Goal: Entertainment & Leisure: Consume media (video, audio)

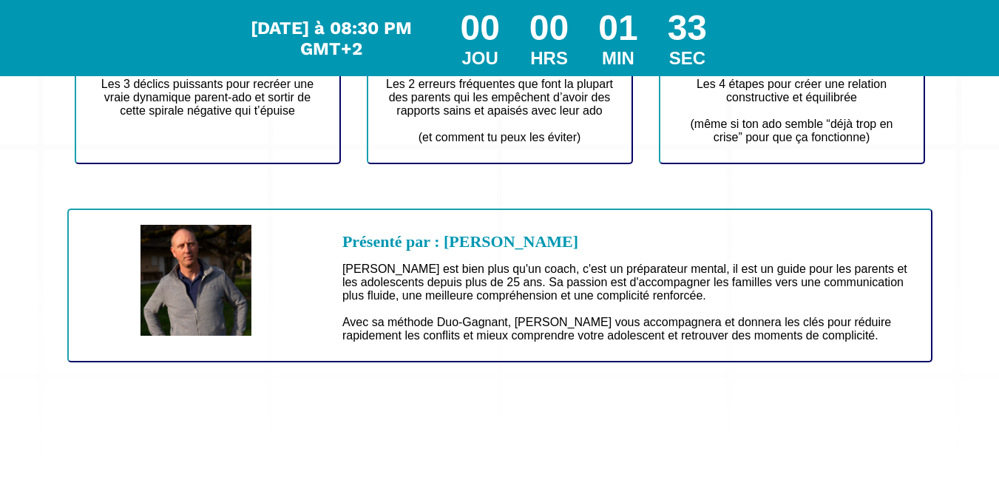
scroll to position [482, 0]
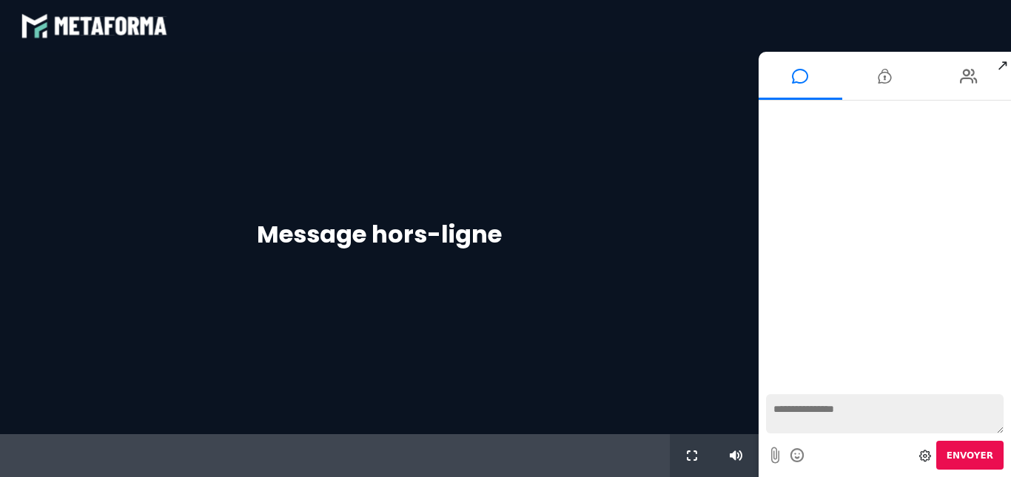
click at [1002, 69] on span "↗" at bounding box center [1002, 65] width 17 height 27
click at [544, 192] on div "Message hors-ligne" at bounding box center [379, 243] width 758 height 382
drag, startPoint x: 690, startPoint y: 458, endPoint x: 690, endPoint y: 547, distance: 89.5
click at [690, 458] on icon at bounding box center [692, 456] width 10 height 10
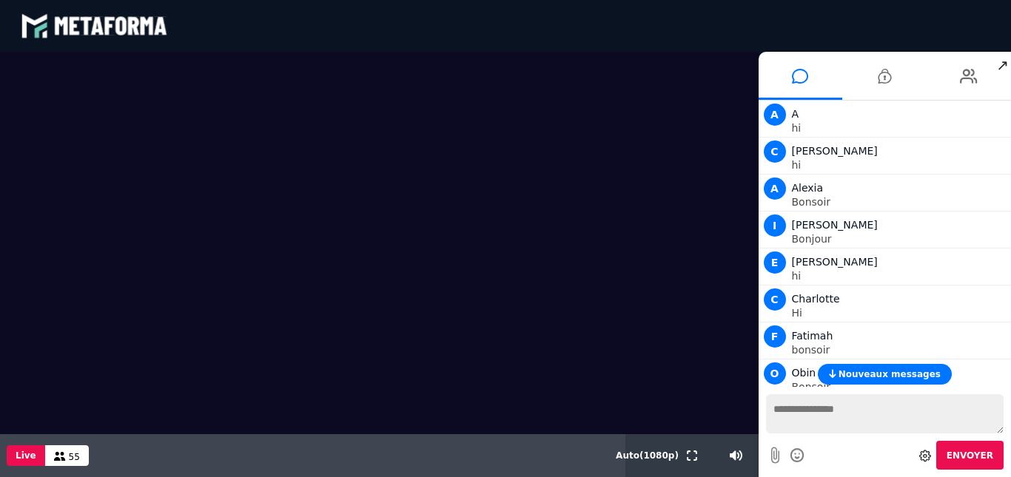
click at [927, 365] on button "Nouveaux messages" at bounding box center [884, 374] width 134 height 21
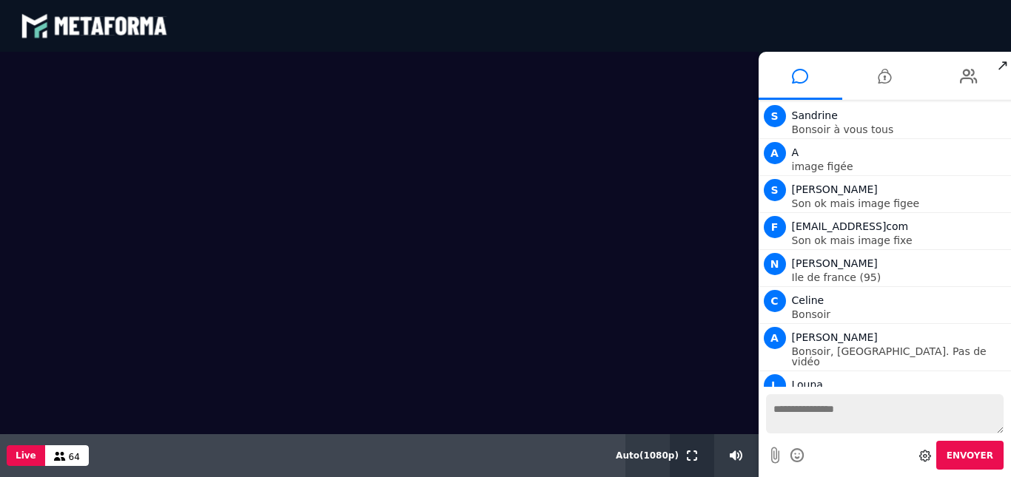
scroll to position [2117, 0]
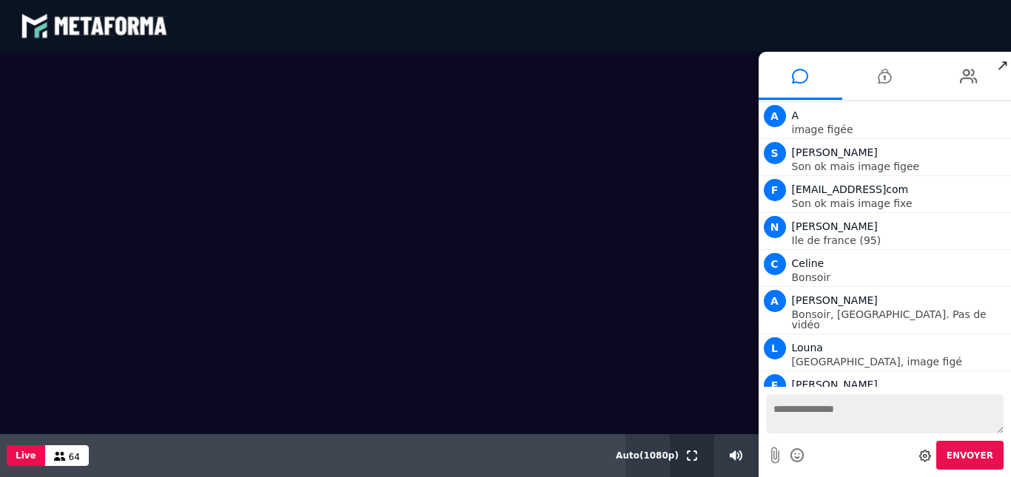
drag, startPoint x: 680, startPoint y: 456, endPoint x: 680, endPoint y: 546, distance: 89.5
click at [680, 456] on div at bounding box center [692, 455] width 44 height 43
click at [54, 459] on icon at bounding box center [60, 456] width 12 height 9
click at [13, 455] on button "Live" at bounding box center [26, 455] width 38 height 21
click at [225, 384] on video at bounding box center [379, 243] width 758 height 382
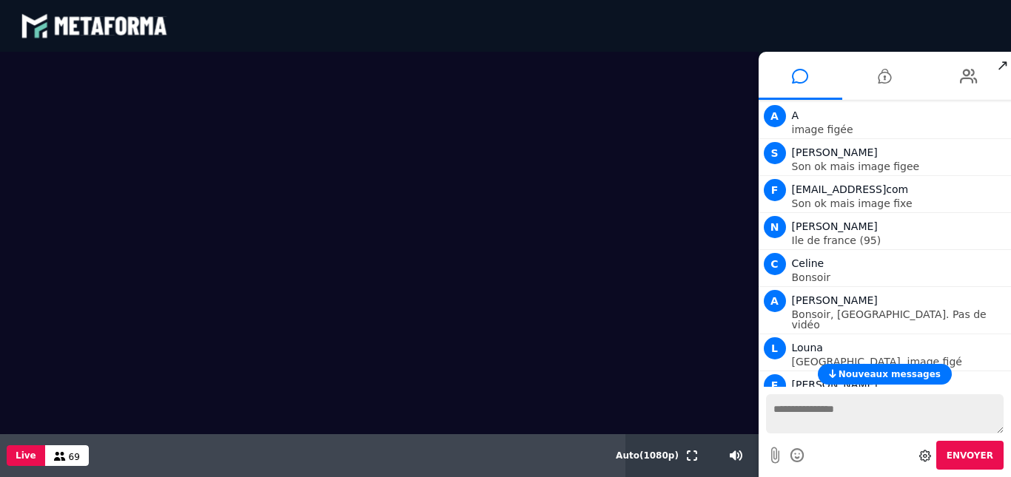
click at [281, 296] on video at bounding box center [379, 243] width 758 height 382
click at [869, 373] on span "Nouveaux messages" at bounding box center [889, 374] width 102 height 10
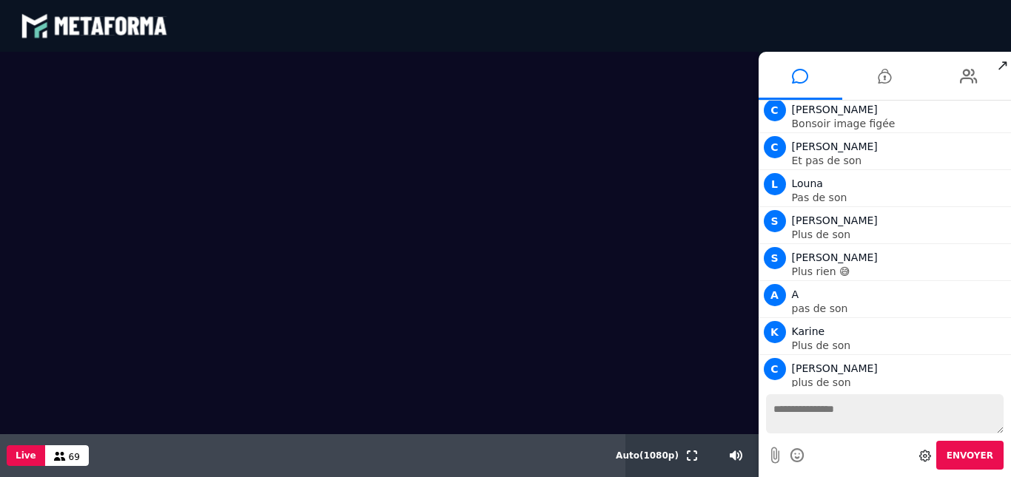
scroll to position [3237, 0]
